Goal: Task Accomplishment & Management: Complete application form

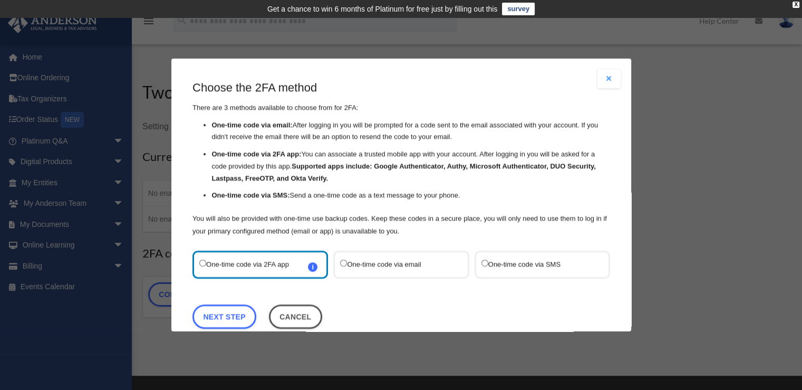
click at [603, 80] on button "Close modal" at bounding box center [608, 78] width 23 height 19
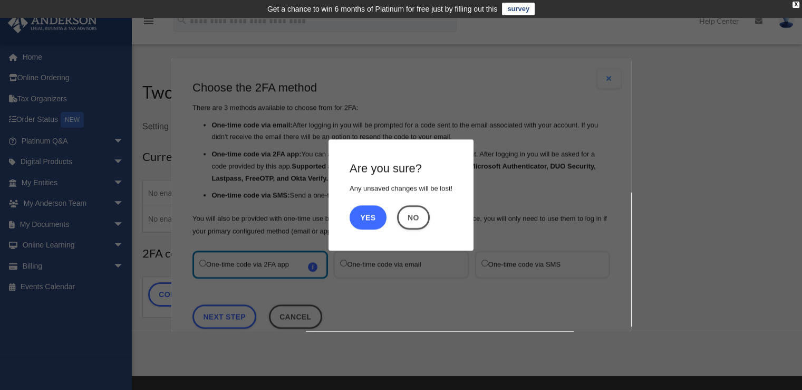
click at [366, 219] on button "Yes" at bounding box center [367, 217] width 37 height 24
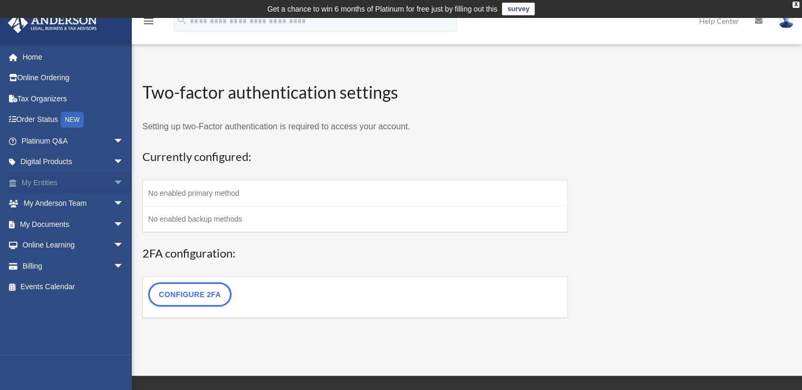
click at [113, 182] on span "arrow_drop_down" at bounding box center [123, 183] width 21 height 22
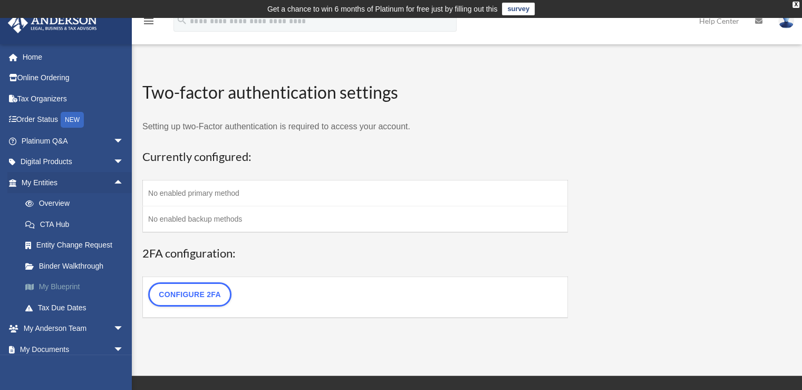
click at [67, 284] on link "My Blueprint" at bounding box center [77, 286] width 125 height 21
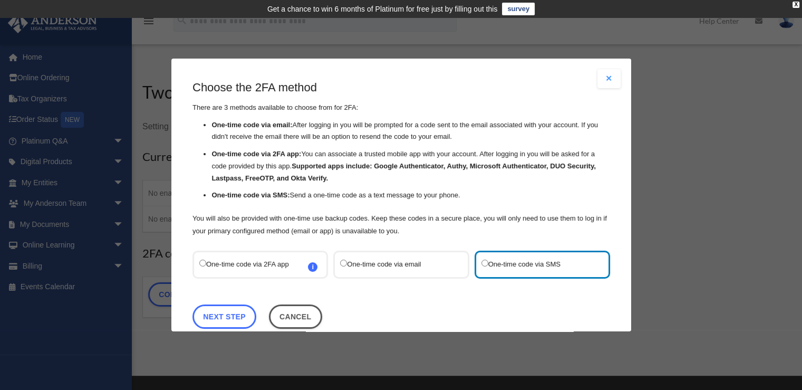
click at [228, 313] on link "Next Step" at bounding box center [224, 316] width 64 height 24
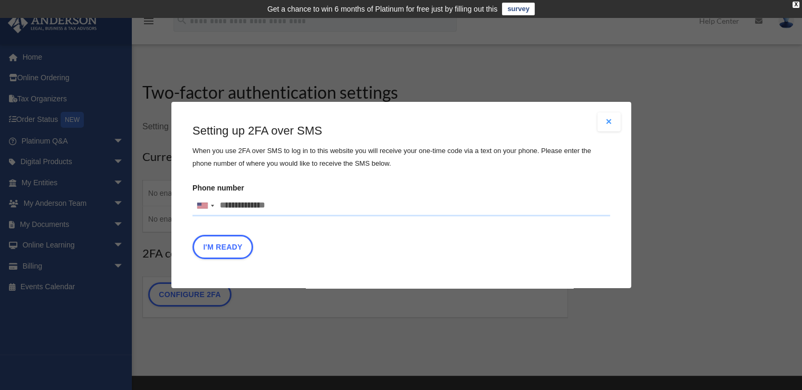
drag, startPoint x: 284, startPoint y: 208, endPoint x: 223, endPoint y: 203, distance: 60.8
click at [223, 203] on input "Phone number United States +1 United Kingdom +44 Afghanistan (‫افغانستان‬‎) +93…" at bounding box center [400, 205] width 417 height 21
type input "**********"
click at [238, 245] on button "I'm Ready" at bounding box center [222, 247] width 61 height 24
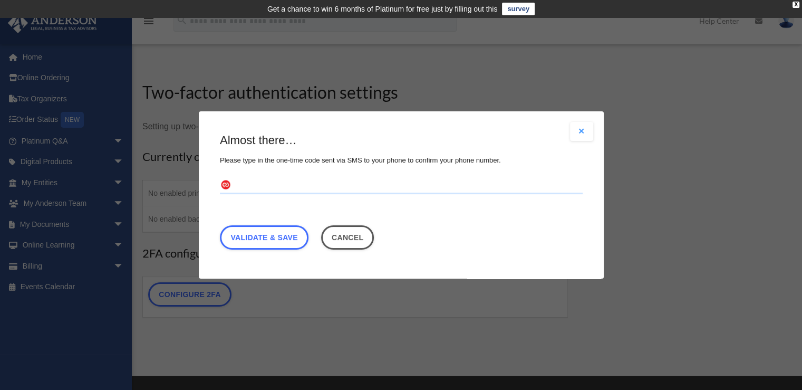
click at [259, 186] on input "text" at bounding box center [401, 185] width 363 height 17
type input "******"
click at [297, 238] on link "Validate & Save" at bounding box center [264, 237] width 89 height 24
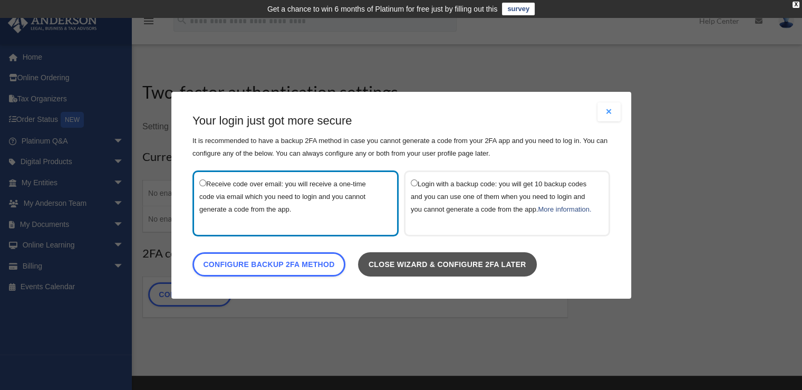
click at [430, 264] on link "Close wizard & configure 2FA later" at bounding box center [446, 263] width 179 height 24
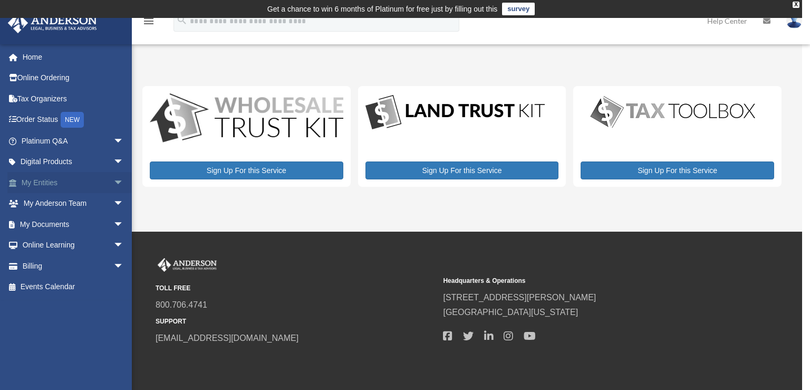
click at [50, 186] on link "My Entities arrow_drop_down" at bounding box center [73, 182] width 132 height 21
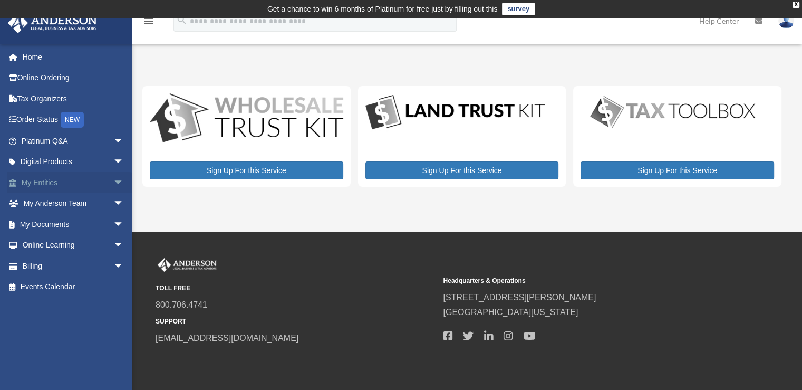
click at [113, 182] on span "arrow_drop_down" at bounding box center [123, 183] width 21 height 22
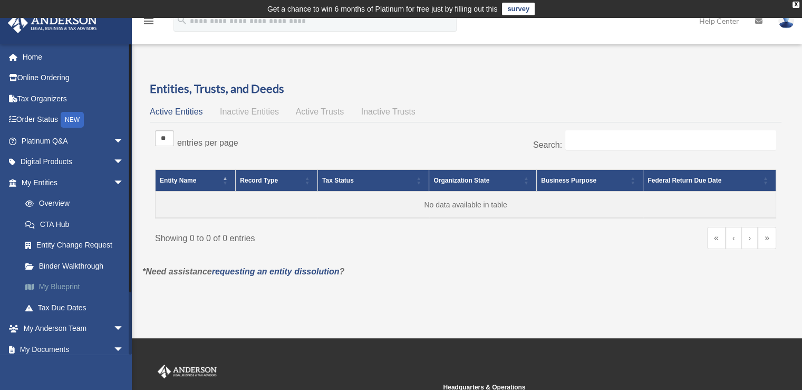
click at [61, 285] on link "My Blueprint" at bounding box center [77, 286] width 125 height 21
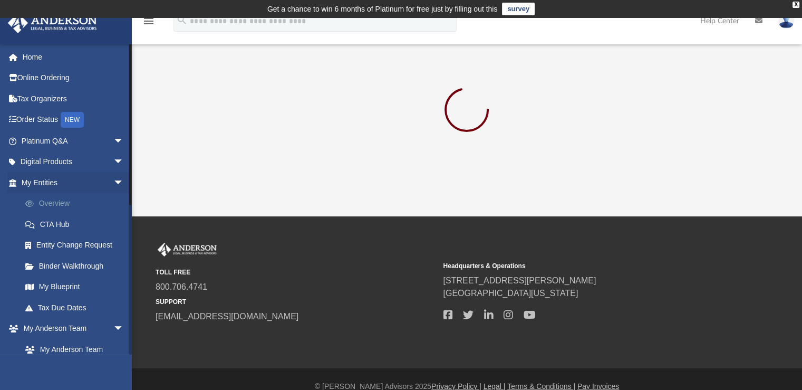
click at [63, 200] on link "Overview" at bounding box center [77, 203] width 125 height 21
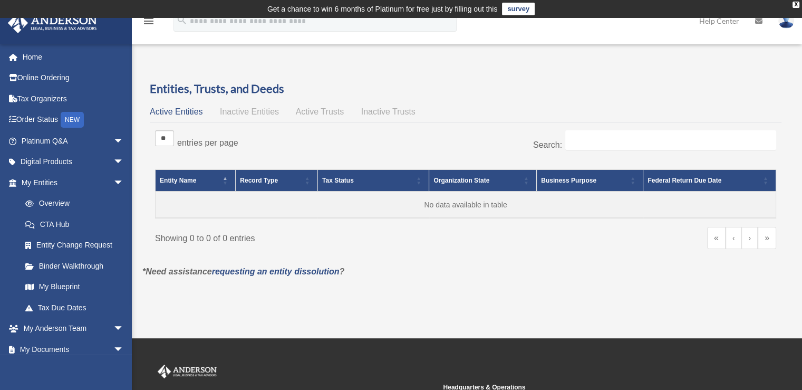
click at [269, 111] on span "Inactive Entities" at bounding box center [249, 111] width 59 height 9
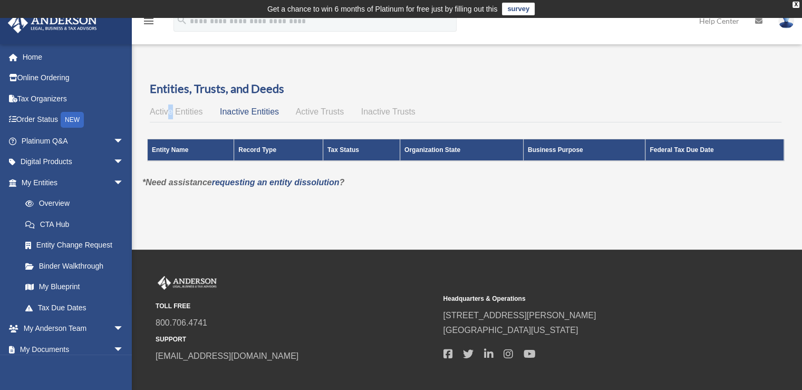
click at [171, 111] on span "Active Entities" at bounding box center [176, 111] width 53 height 9
